Goal: Information Seeking & Learning: Learn about a topic

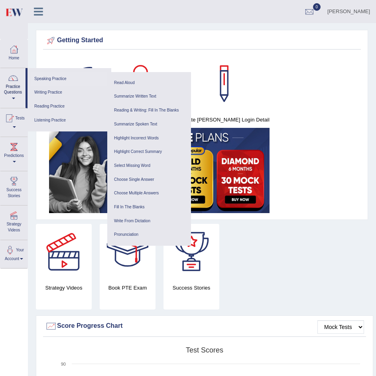
click at [61, 80] on link "Speaking Practice" at bounding box center [69, 79] width 76 height 14
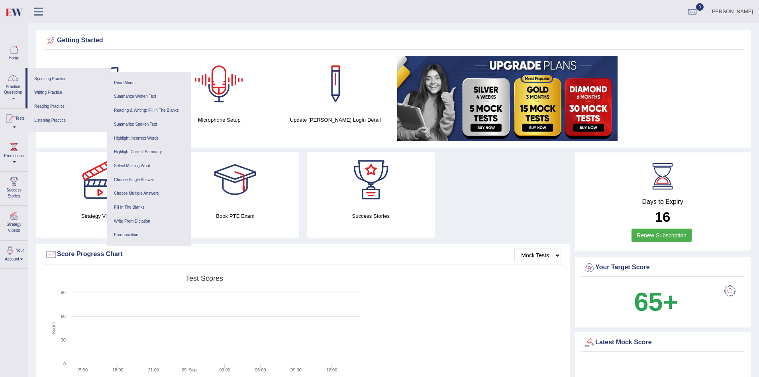
click at [162, 54] on div "Getting Started Your Subscription Microphone Setup Update Pearson Login Detail ×" at bounding box center [393, 89] width 715 height 118
click at [12, 84] on link "Practice Questions" at bounding box center [12, 86] width 25 height 37
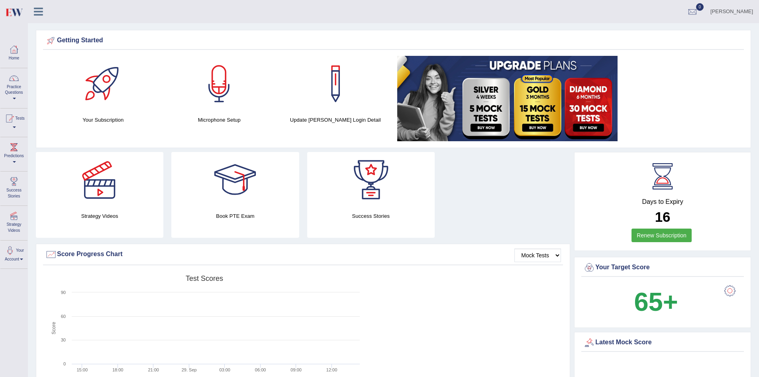
click at [12, 84] on link "Practice Questions" at bounding box center [13, 86] width 27 height 37
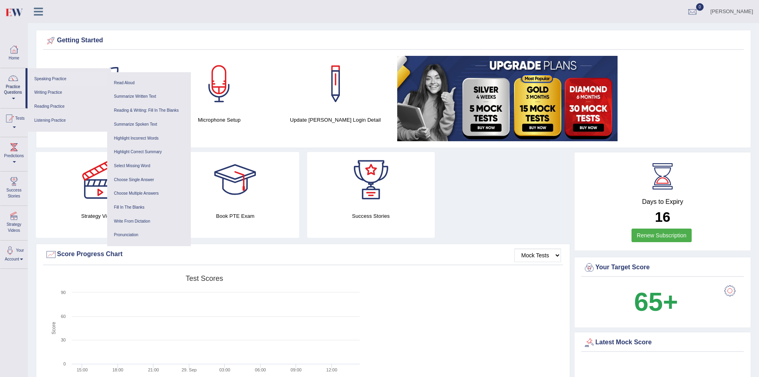
click at [61, 77] on link "Speaking Practice" at bounding box center [69, 79] width 76 height 14
click at [36, 9] on icon at bounding box center [38, 11] width 9 height 10
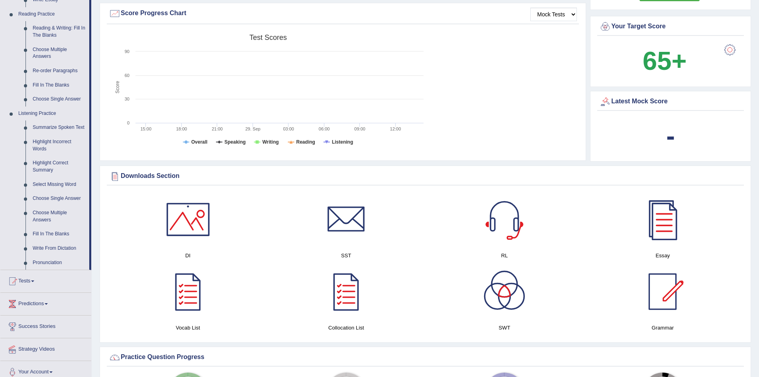
scroll to position [326, 0]
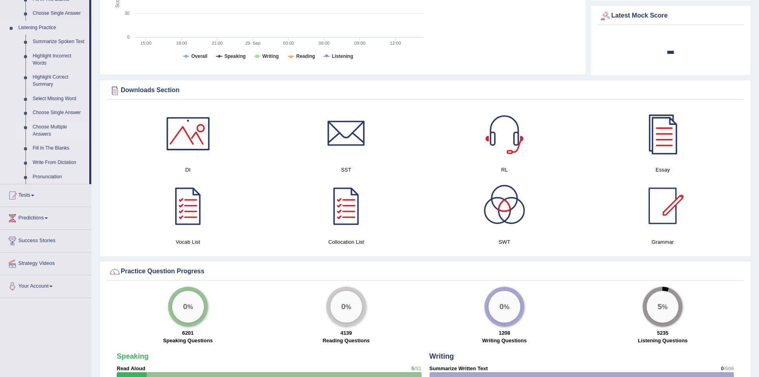
click at [52, 126] on link "Choose Multiple Answers" at bounding box center [59, 130] width 60 height 21
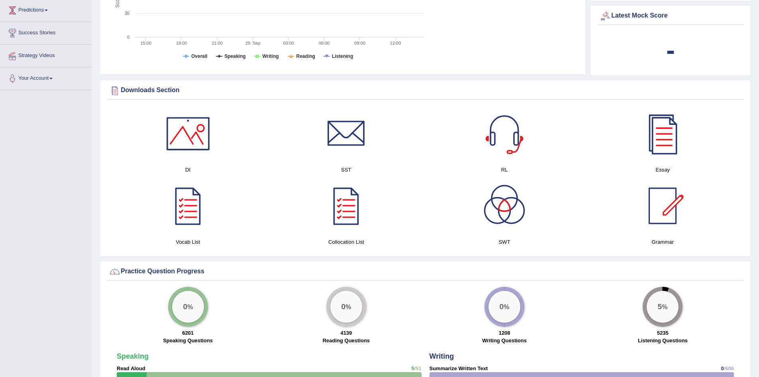
scroll to position [221, 0]
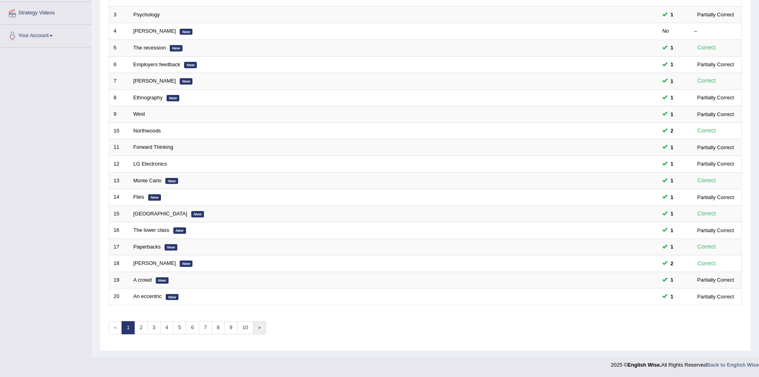
click at [257, 332] on link "»" at bounding box center [259, 327] width 13 height 13
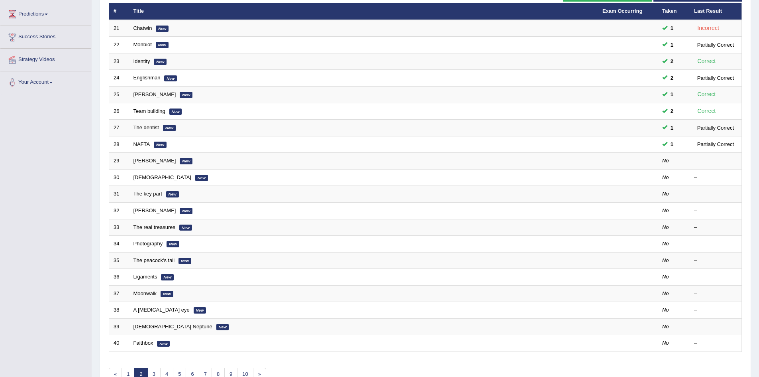
scroll to position [105, 0]
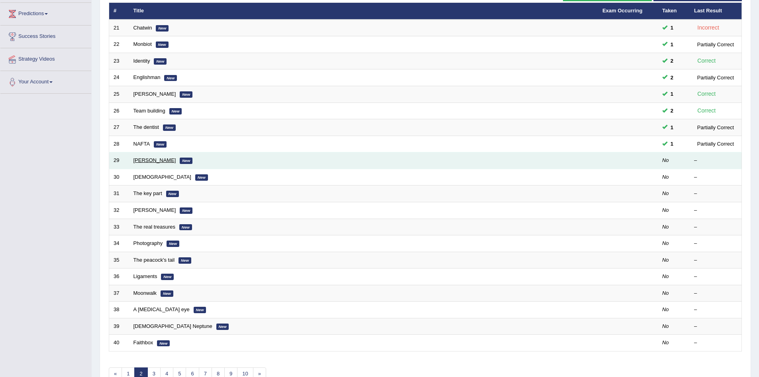
click at [142, 159] on link "Gabrielle" at bounding box center [155, 160] width 43 height 6
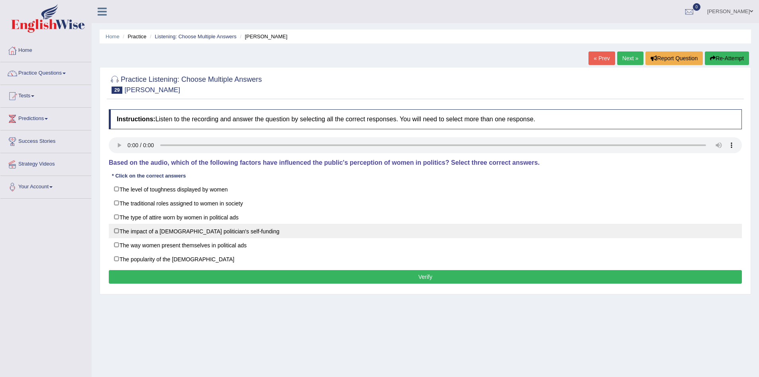
click at [670, 225] on label "The impact of a male politician's self-funding" at bounding box center [425, 231] width 633 height 14
click at [124, 229] on label "The impact of a male politician's self-funding" at bounding box center [425, 231] width 633 height 14
checkbox input "false"
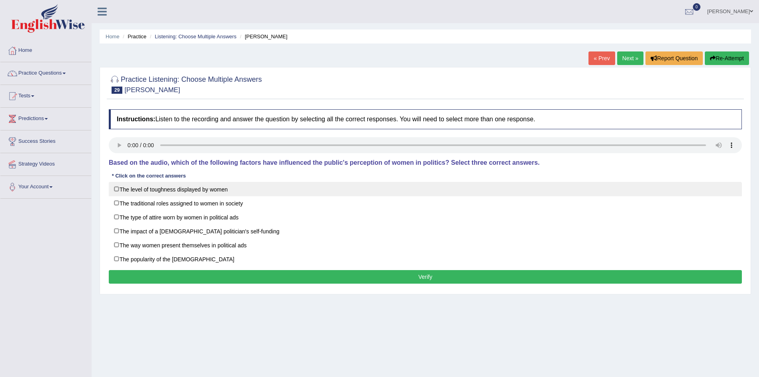
click at [140, 185] on label "The level of toughness displayed by women" at bounding box center [425, 189] width 633 height 14
checkbox input "true"
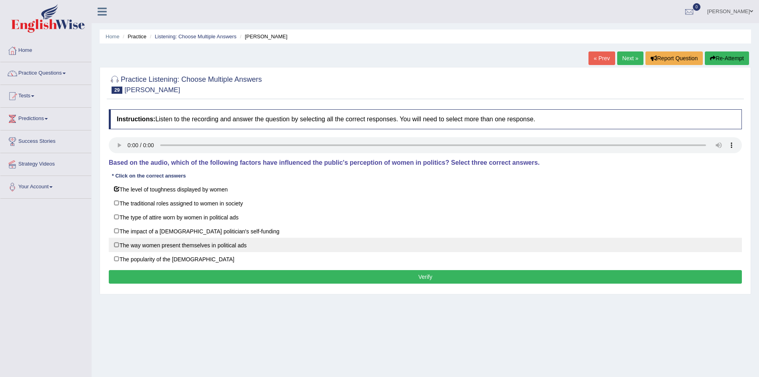
click at [178, 247] on label "The way women present themselves in political ads" at bounding box center [425, 245] width 633 height 14
checkbox input "true"
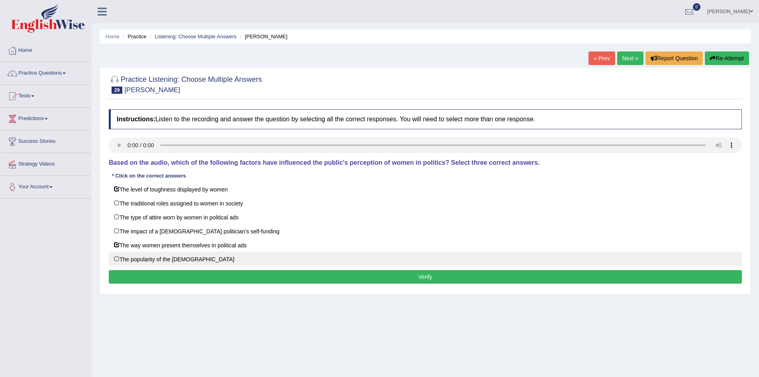
click at [177, 256] on label "The popularity of the Democratic party" at bounding box center [425, 258] width 633 height 14
checkbox input "true"
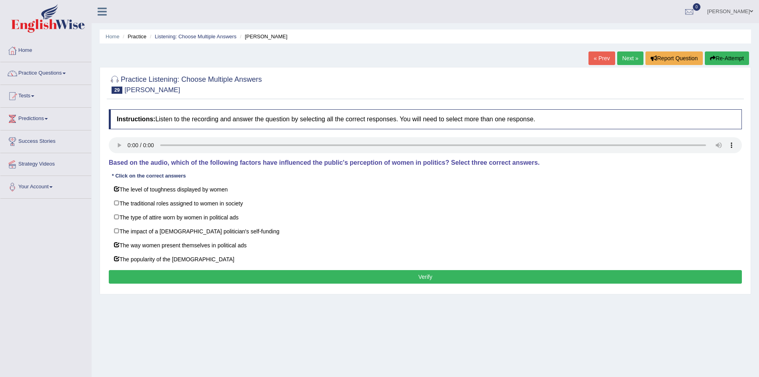
click at [184, 277] on button "Verify" at bounding box center [425, 277] width 633 height 14
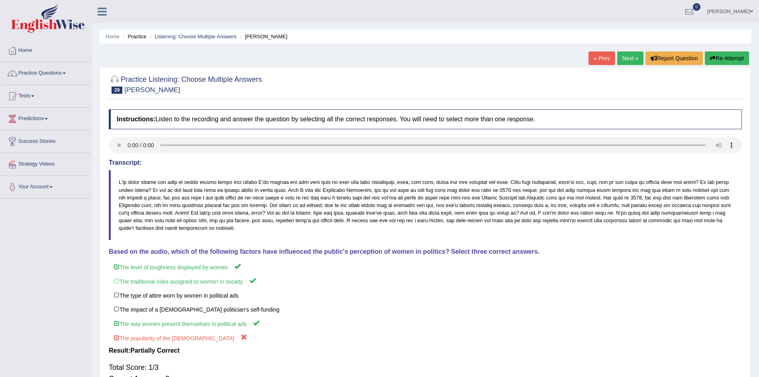
click at [729, 59] on button "Re-Attempt" at bounding box center [727, 58] width 44 height 14
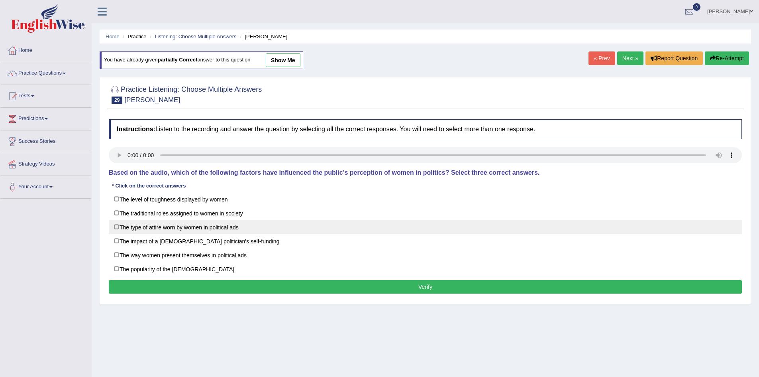
drag, startPoint x: 120, startPoint y: 200, endPoint x: 122, endPoint y: 220, distance: 20.1
click at [122, 220] on div "The level of toughness displayed by women The traditional roles assigned to wom…" at bounding box center [425, 234] width 633 height 84
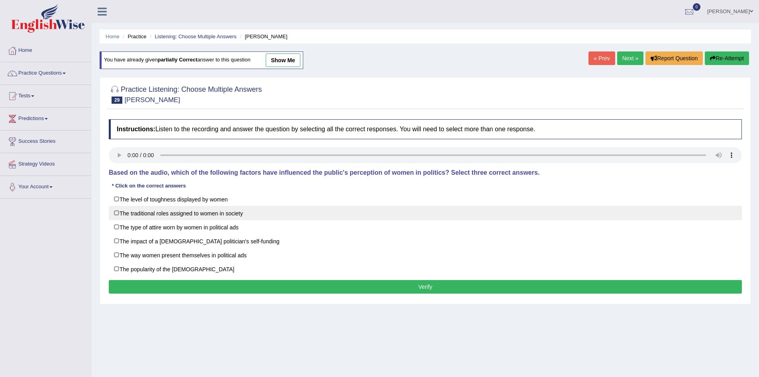
click at [124, 218] on label "The traditional roles assigned to women in society" at bounding box center [425, 213] width 633 height 14
checkbox input "true"
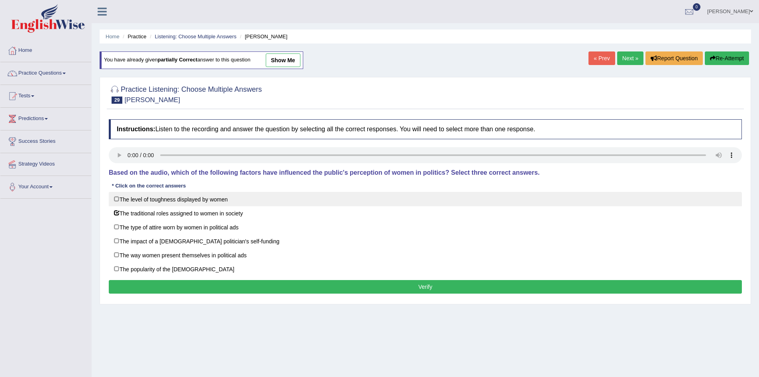
click at [145, 198] on label "The level of toughness displayed by women" at bounding box center [425, 199] width 633 height 14
checkbox input "true"
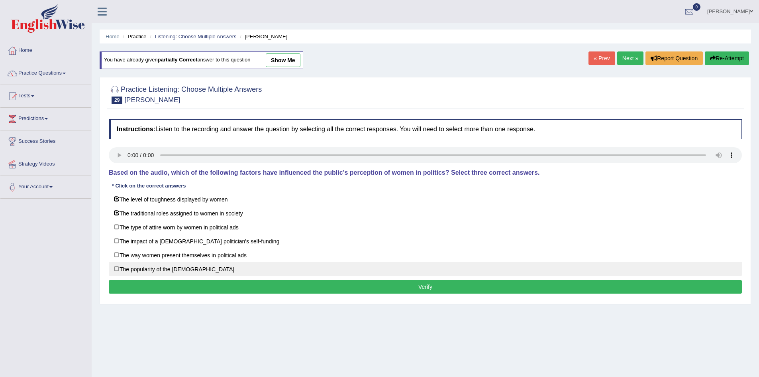
click at [146, 271] on label "The popularity of the Democratic party" at bounding box center [425, 268] width 633 height 14
checkbox input "true"
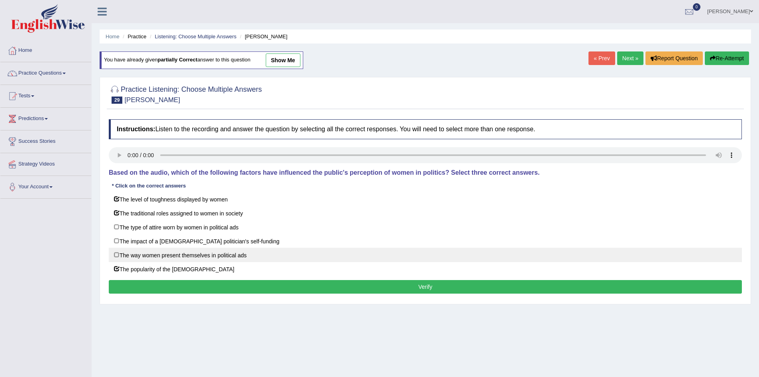
click at [154, 257] on label "The way women present themselves in political ads" at bounding box center [425, 255] width 633 height 14
checkbox input "true"
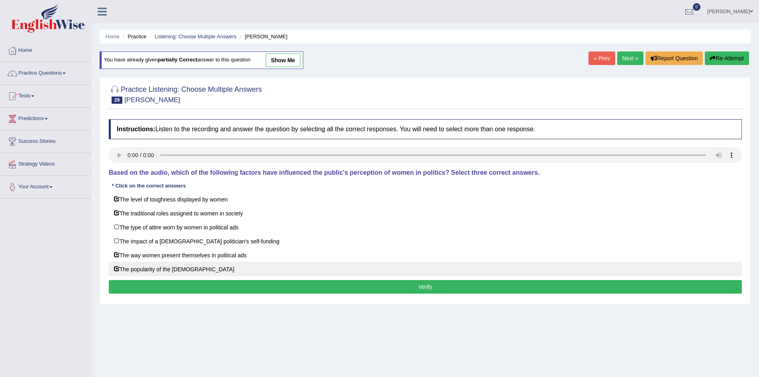
click at [152, 270] on label "The popularity of the Democratic party" at bounding box center [425, 268] width 633 height 14
checkbox input "false"
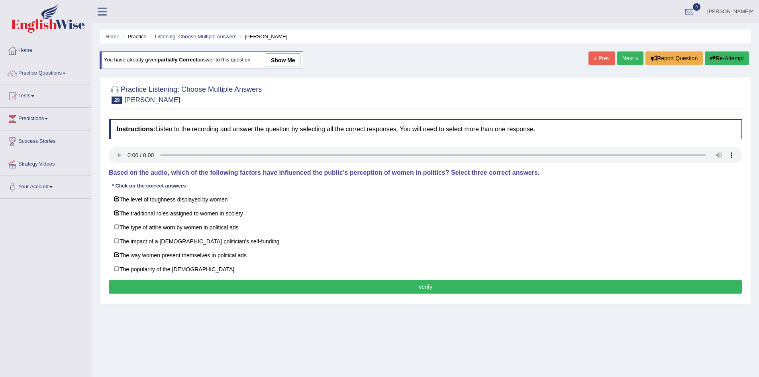
click at [157, 286] on button "Verify" at bounding box center [425, 287] width 633 height 14
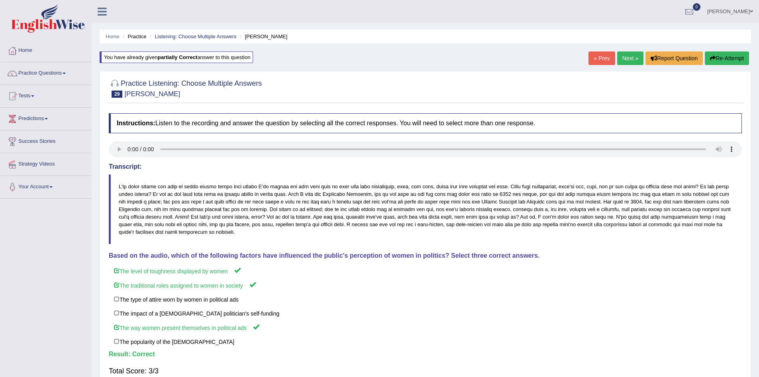
click at [625, 54] on link "Next »" at bounding box center [630, 58] width 26 height 14
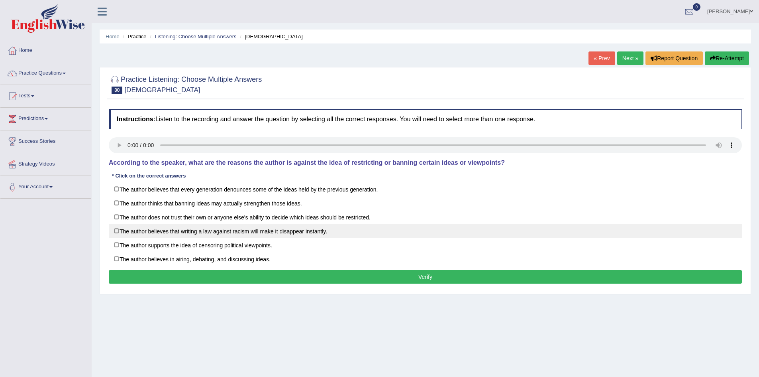
click at [188, 230] on label "The author believes that writing a law against racism will make it disappear in…" at bounding box center [425, 231] width 633 height 14
checkbox input "true"
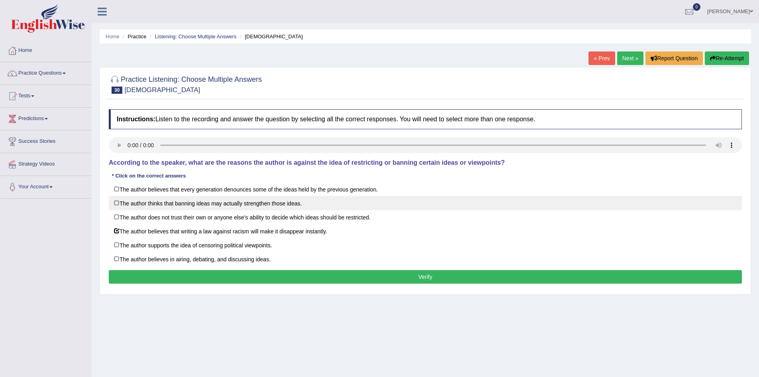
click at [210, 203] on label "The author thinks that banning ideas may actually strengthen those ideas." at bounding box center [425, 203] width 633 height 14
checkbox input "true"
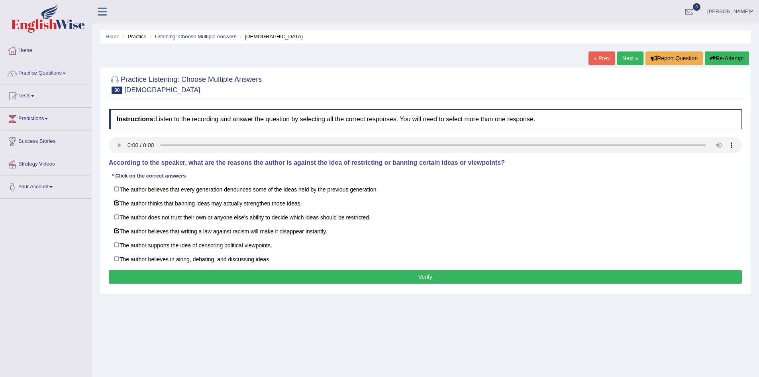
click at [244, 278] on button "Verify" at bounding box center [425, 277] width 633 height 14
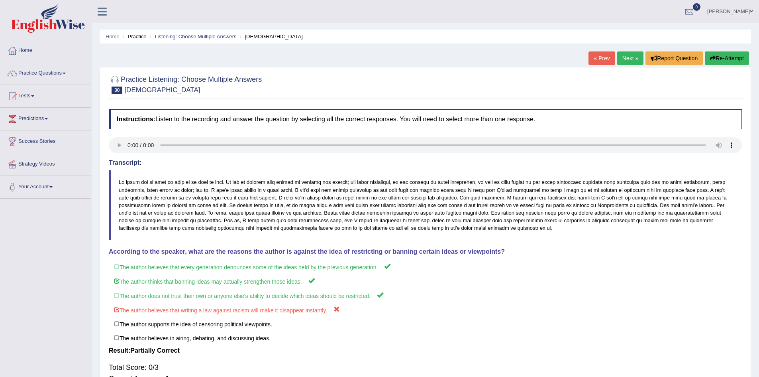
click at [626, 61] on link "Next »" at bounding box center [630, 58] width 26 height 14
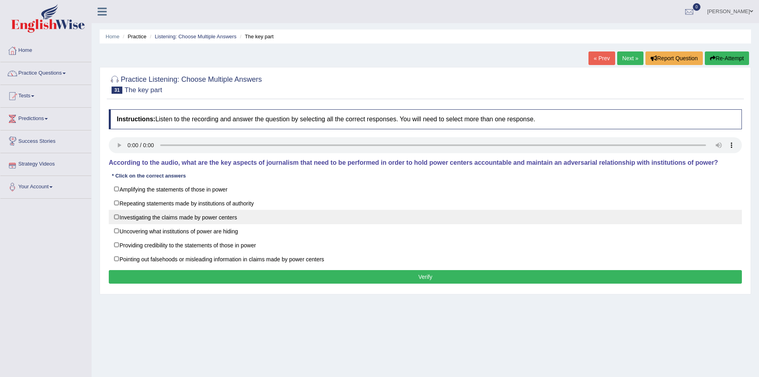
click at [159, 212] on label "Investigating the claims made by power centers" at bounding box center [425, 217] width 633 height 14
checkbox input "true"
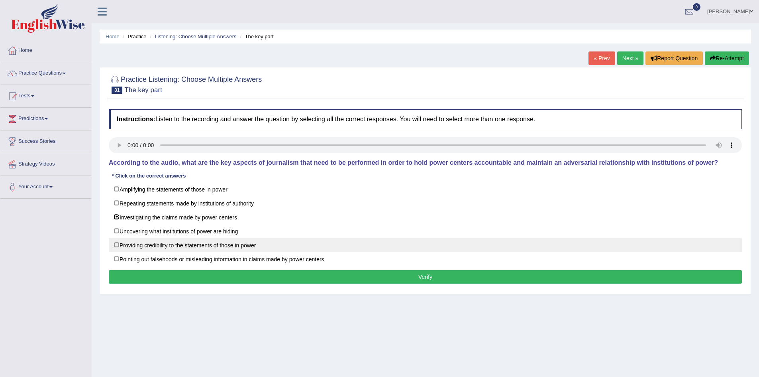
click at [190, 248] on label "Providing credibility to the statements of those in power" at bounding box center [425, 245] width 633 height 14
checkbox input "true"
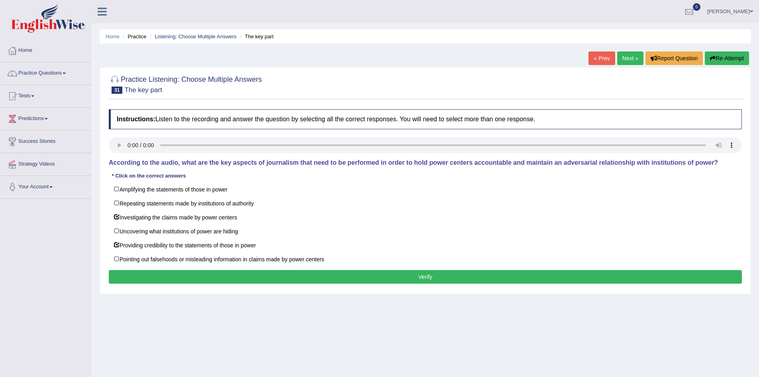
click at [188, 276] on button "Verify" at bounding box center [425, 277] width 633 height 14
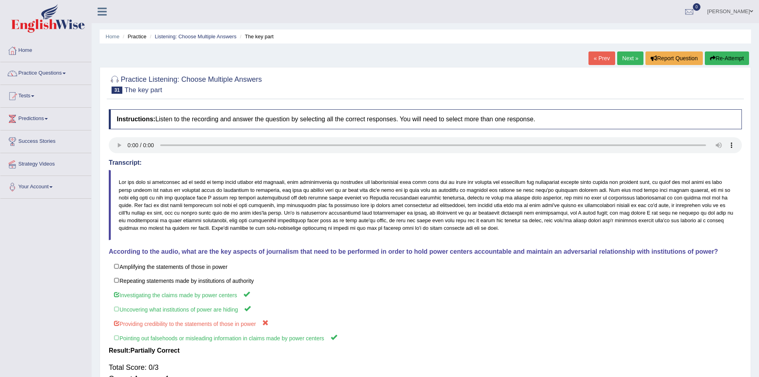
click at [735, 61] on button "Re-Attempt" at bounding box center [727, 58] width 44 height 14
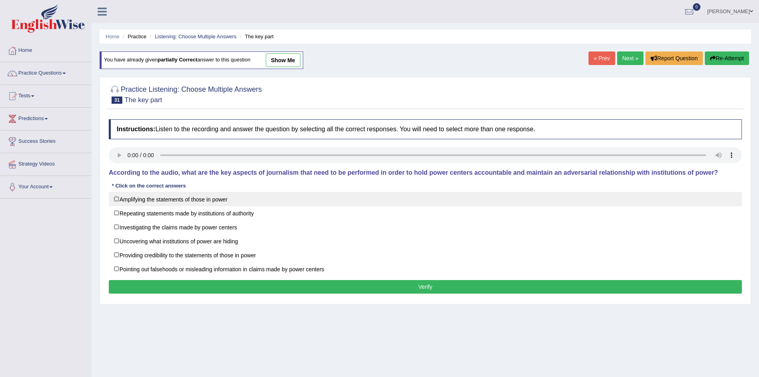
click at [210, 199] on label "Amplifying the statements of those in power" at bounding box center [425, 199] width 633 height 14
checkbox input "true"
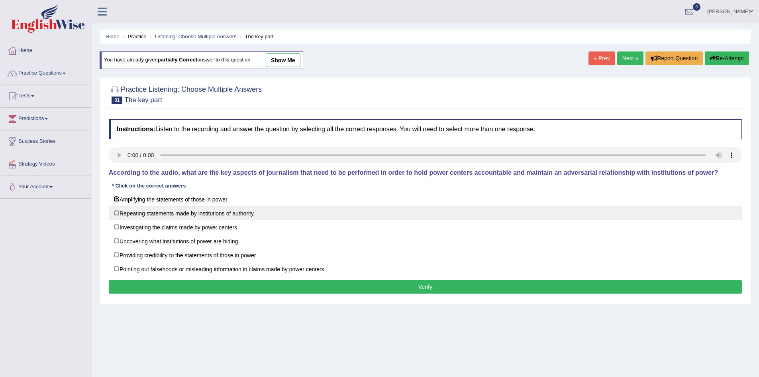
click at [210, 208] on label "Repeating statements made by institutions of authority" at bounding box center [425, 213] width 633 height 14
checkbox input "true"
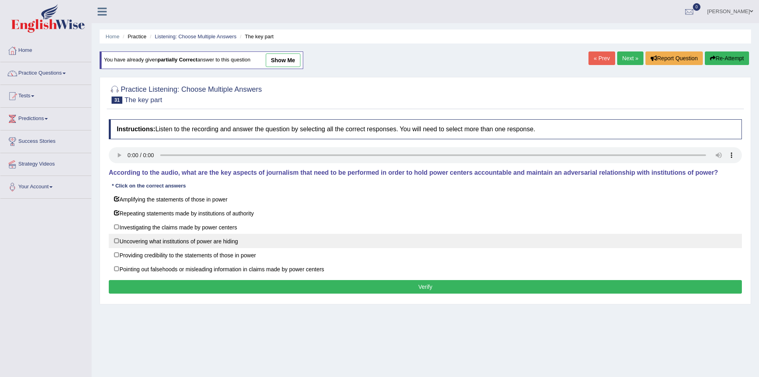
click at [204, 241] on label "Uncovering what institutions of power are hiding" at bounding box center [425, 241] width 633 height 14
checkbox input "true"
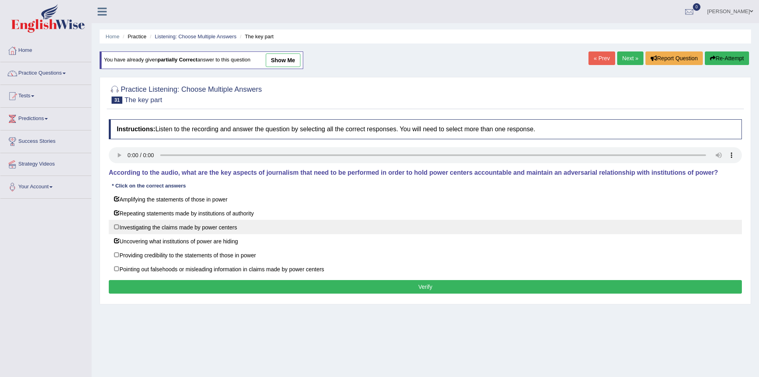
click at [200, 227] on label "Investigating the claims made by power centers" at bounding box center [425, 227] width 633 height 14
checkbox input "true"
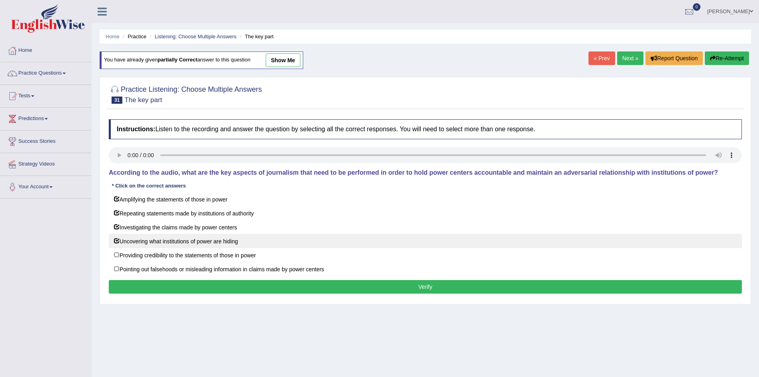
click at [199, 234] on label "Uncovering what institutions of power are hiding" at bounding box center [425, 241] width 633 height 14
checkbox input "false"
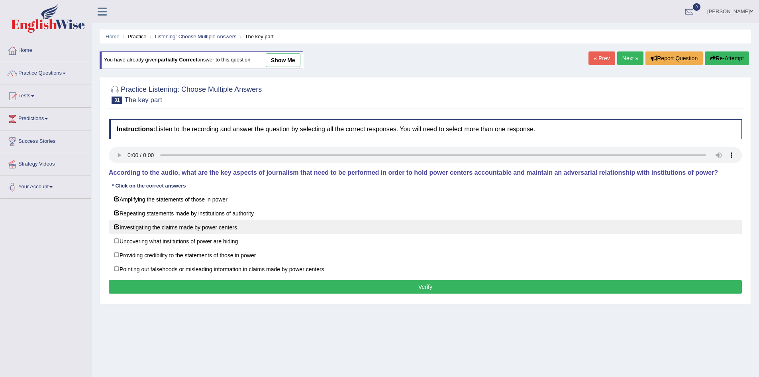
click at [198, 226] on label "Investigating the claims made by power centers" at bounding box center [425, 227] width 633 height 14
click at [197, 230] on label "Investigating the claims made by power centers" at bounding box center [425, 227] width 633 height 14
checkbox input "true"
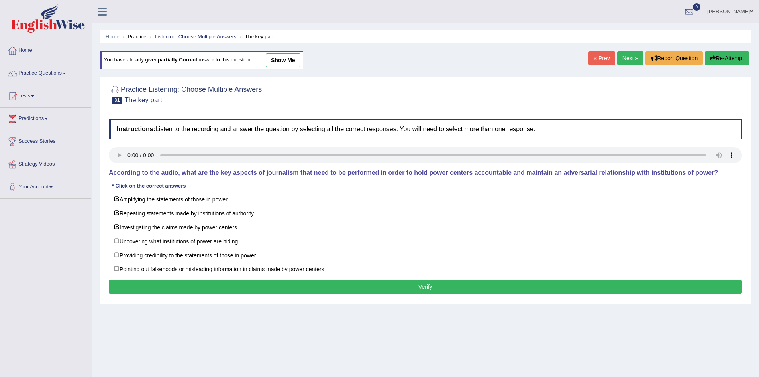
drag, startPoint x: 197, startPoint y: 256, endPoint x: 208, endPoint y: 283, distance: 28.8
click at [208, 283] on div "Instructions: Listen to the recording and answer the question by selecting all …" at bounding box center [425, 207] width 637 height 185
click at [208, 283] on button "Verify" at bounding box center [425, 287] width 633 height 14
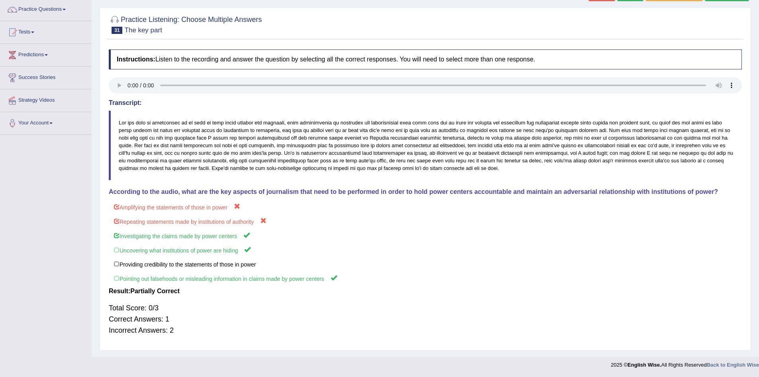
scroll to position [0, 0]
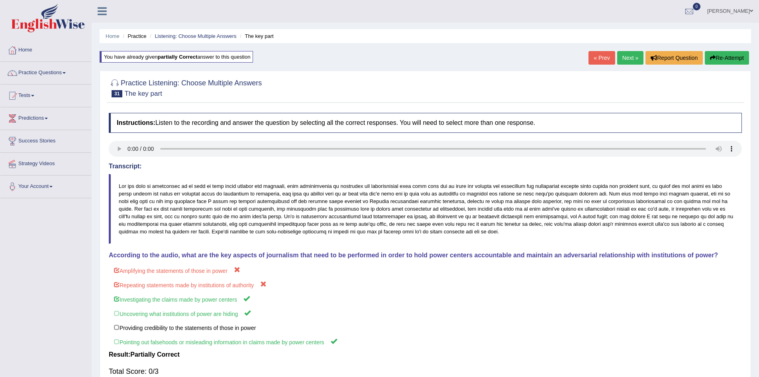
click at [717, 57] on button "Re-Attempt" at bounding box center [727, 58] width 44 height 14
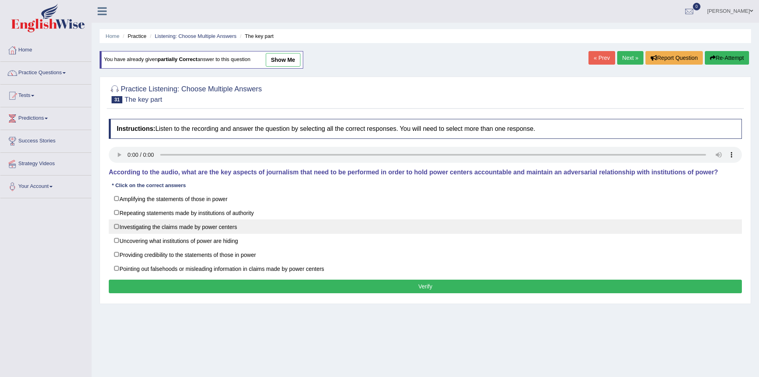
click at [208, 224] on label "Investigating the claims made by power centers" at bounding box center [425, 226] width 633 height 14
checkbox input "true"
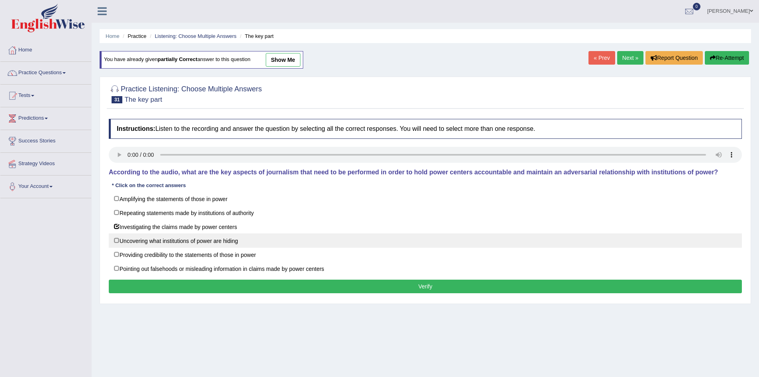
click at [203, 242] on label "Uncovering what institutions of power are hiding" at bounding box center [425, 240] width 633 height 14
checkbox input "true"
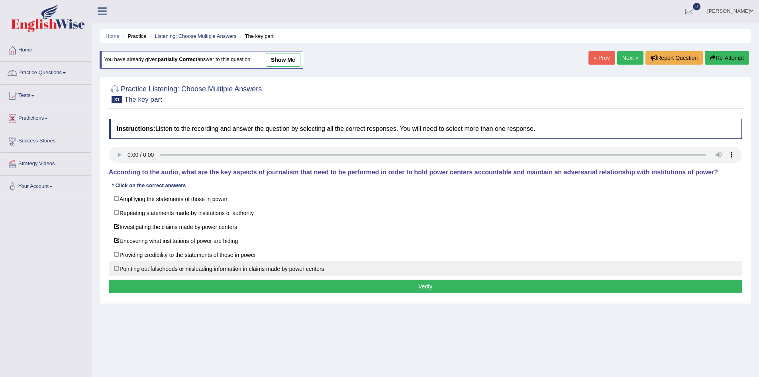
click at [206, 269] on label "Pointing out falsehoods or misleading information in claims made by power cente…" at bounding box center [425, 268] width 633 height 14
checkbox input "true"
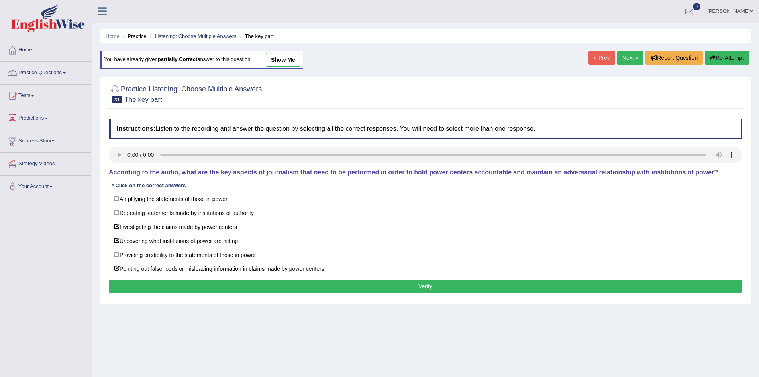
click at [236, 285] on button "Verify" at bounding box center [425, 286] width 633 height 14
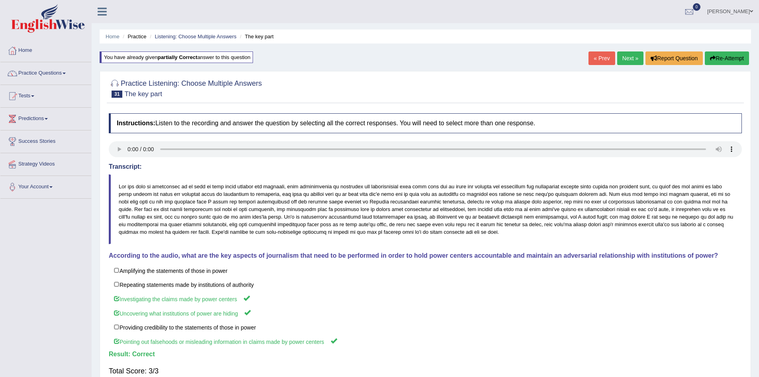
click at [629, 65] on div "« Prev Next » Report Question Re-Attempt" at bounding box center [670, 59] width 163 height 16
click at [628, 52] on link "Next »" at bounding box center [630, 58] width 26 height 14
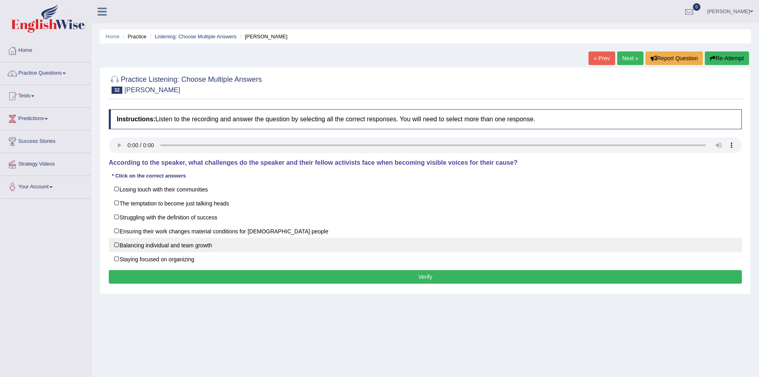
click at [191, 247] on label "Balancing individual and team growth" at bounding box center [425, 245] width 633 height 14
checkbox input "true"
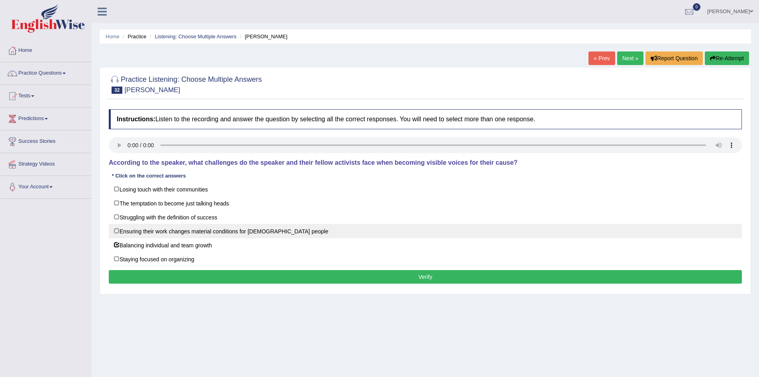
click at [147, 233] on label "Ensuring their work changes material conditions for [DEMOGRAPHIC_DATA] people" at bounding box center [425, 231] width 633 height 14
checkbox input "true"
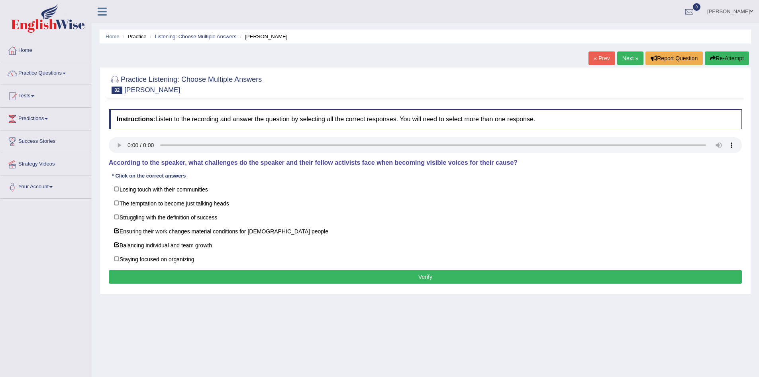
click at [165, 278] on button "Verify" at bounding box center [425, 277] width 633 height 14
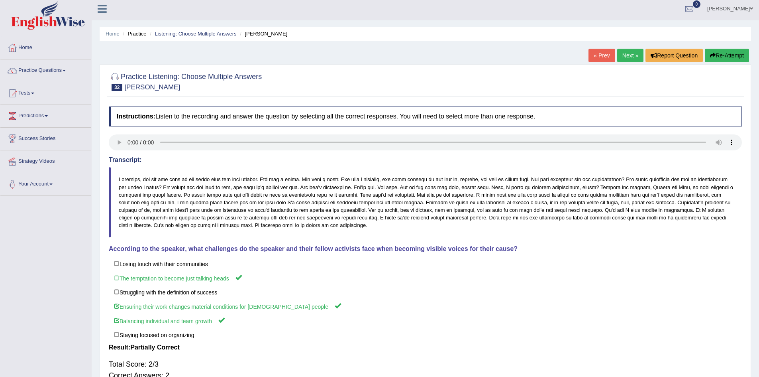
scroll to position [2, 0]
click at [623, 59] on link "Next »" at bounding box center [630, 56] width 26 height 14
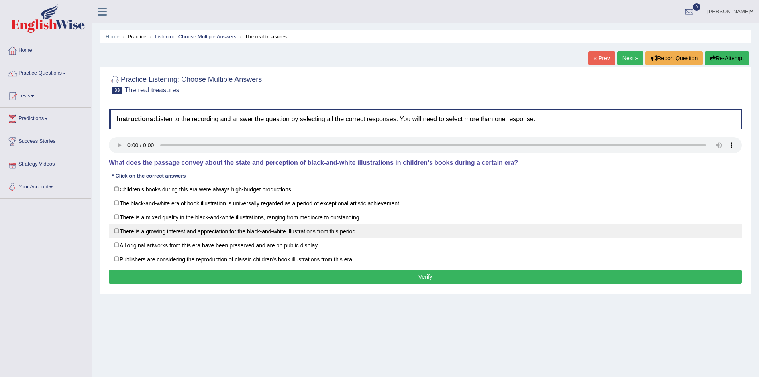
click at [122, 237] on label "There is a growing interest and appreciation for the black-and-white illustrati…" at bounding box center [425, 231] width 633 height 14
checkbox input "true"
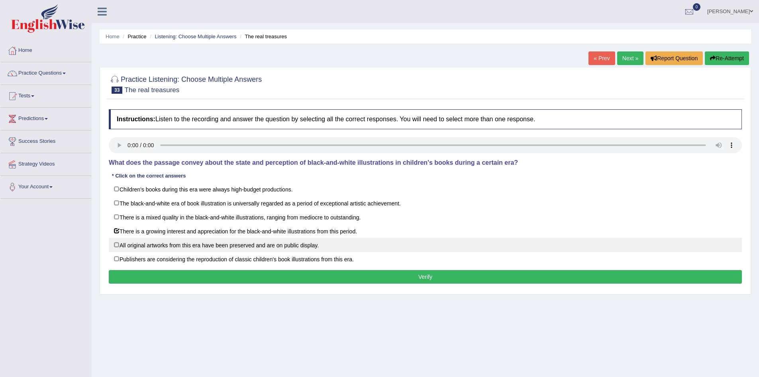
click at [203, 242] on label "All original artworks from this era have been preserved and are on public displ…" at bounding box center [425, 245] width 633 height 14
checkbox input "true"
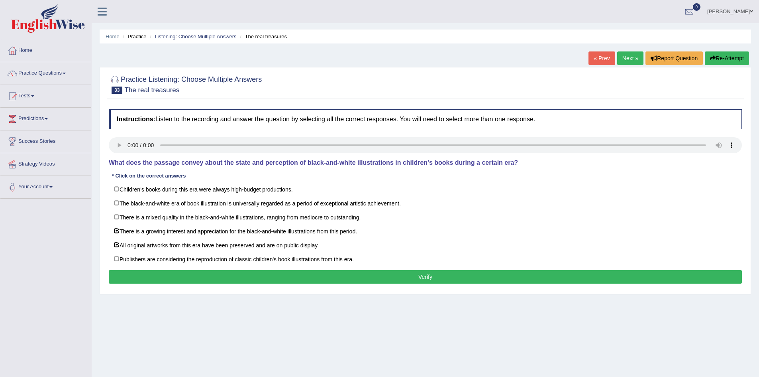
click at [214, 275] on button "Verify" at bounding box center [425, 277] width 633 height 14
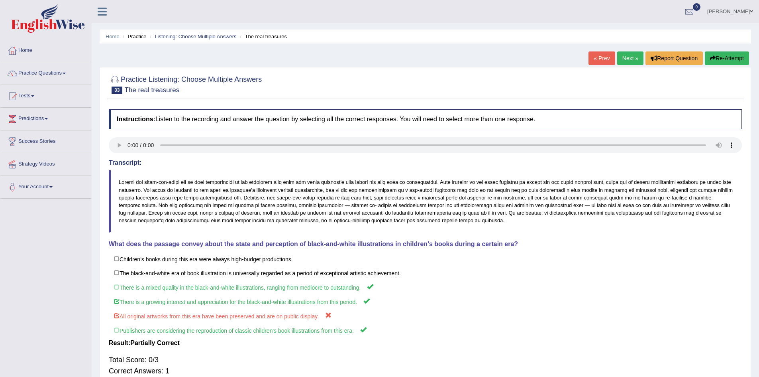
click at [629, 57] on link "Next »" at bounding box center [630, 58] width 26 height 14
